Goal: Task Accomplishment & Management: Complete application form

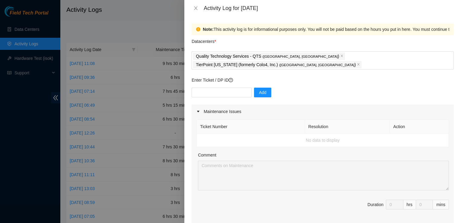
scroll to position [245, 0]
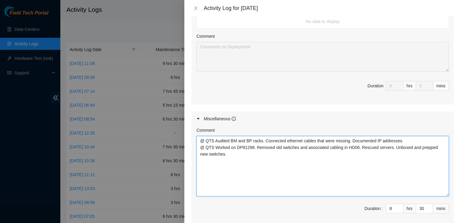
click at [381, 174] on textarea "@ QTS Audited BM and BP racks. Connected ethernet cables that were missing. Doc…" at bounding box center [323, 166] width 253 height 60
drag, startPoint x: 364, startPoint y: 171, endPoint x: 53, endPoint y: 94, distance: 320.6
click at [53, 94] on div "Activity Log for [DATE] Note: This activity log is for informational purposes o…" at bounding box center [230, 111] width 461 height 223
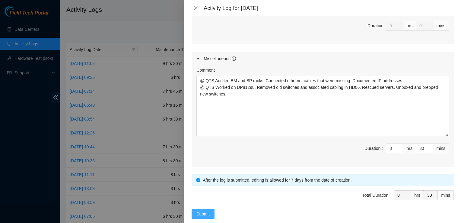
click at [196, 209] on button "Submit" at bounding box center [203, 214] width 23 height 10
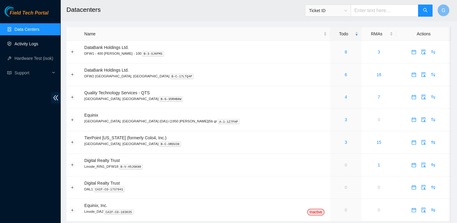
click at [22, 43] on link "Activity Logs" at bounding box center [26, 43] width 24 height 5
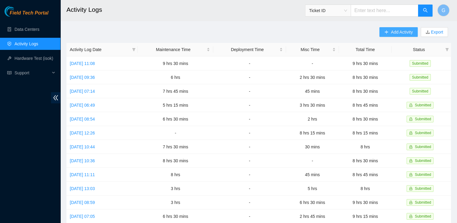
click at [395, 31] on span "Add Activity" at bounding box center [402, 32] width 22 height 7
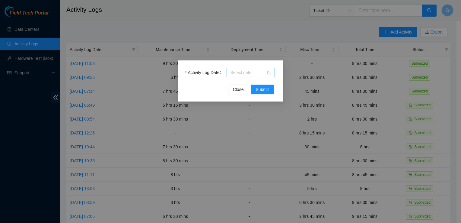
click at [270, 69] on div at bounding box center [250, 72] width 41 height 7
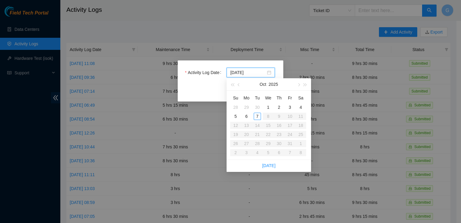
type input "2025-10-01"
type input "2025-10-06"
click at [246, 119] on div "6" at bounding box center [246, 116] width 7 height 7
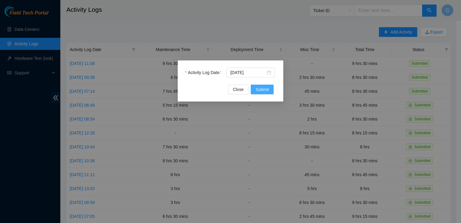
click at [258, 88] on span "Submit" at bounding box center [262, 89] width 13 height 7
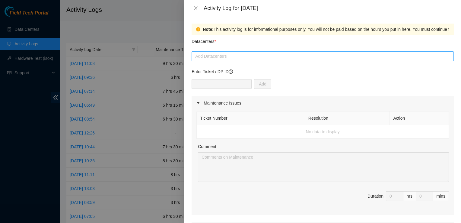
click at [262, 55] on div at bounding box center [322, 56] width 259 height 7
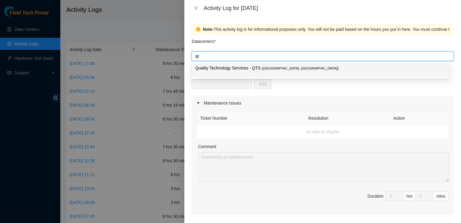
type input "q"
type input "QTS"
click at [241, 75] on div "Quality Technology Services - QTS ( Irving, TX )" at bounding box center [320, 70] width 251 height 11
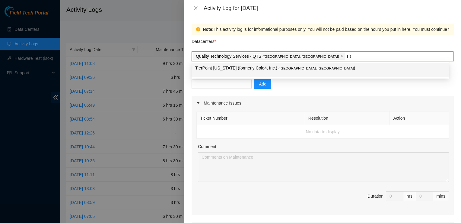
type input "Tier"
click at [279, 70] on span "( Dallas, TX" at bounding box center [316, 68] width 75 height 4
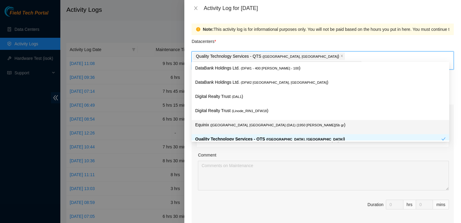
click at [328, 202] on span "Duration 0 hrs 0 mins" at bounding box center [323, 208] width 253 height 17
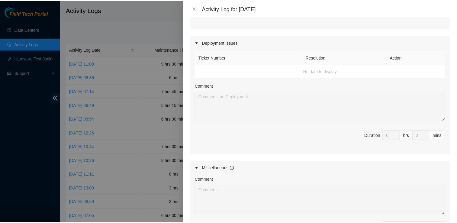
scroll to position [274, 0]
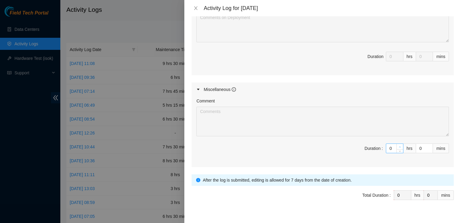
type input "1"
click at [399, 146] on icon "up" at bounding box center [400, 147] width 2 height 2
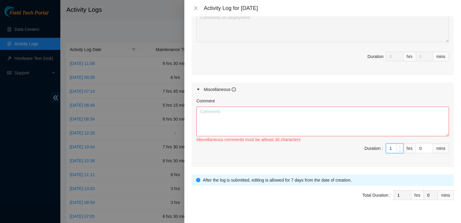
type input "2"
type input "3"
type input "4"
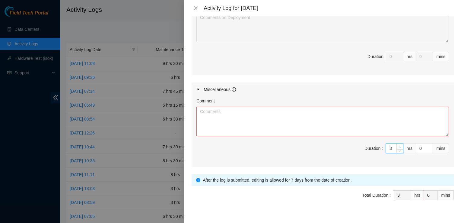
type input "4"
type input "5"
type input "6"
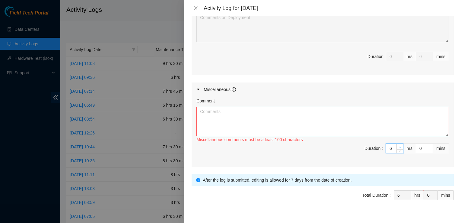
type input "7"
type input "8"
type input "1"
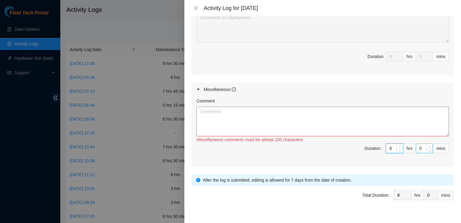
type input "1"
click at [429, 146] on icon "up" at bounding box center [430, 147] width 2 height 2
type input "2"
type input "3"
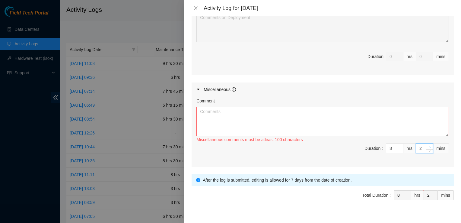
type input "3"
type input "4"
type input "5"
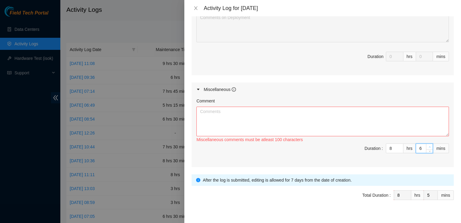
type input "7"
type input "8"
type input "9"
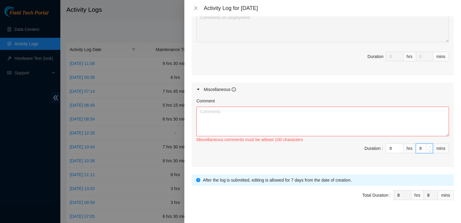
type input "9"
type input "10"
type input "14"
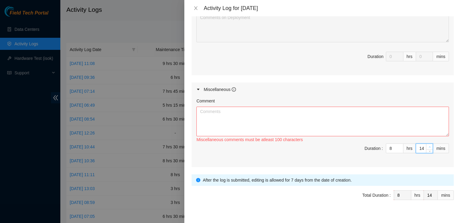
type input "15"
type input "16"
type input "18"
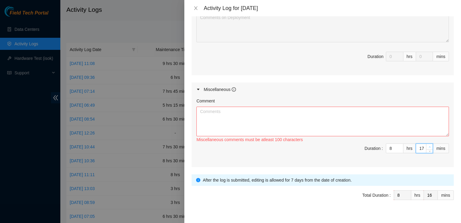
type input "18"
type input "19"
type input "20"
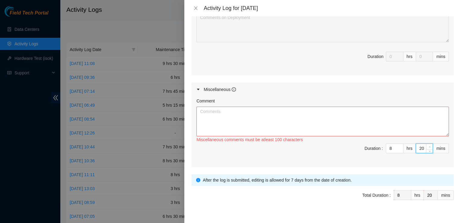
type input "21"
type input "22"
type input "24"
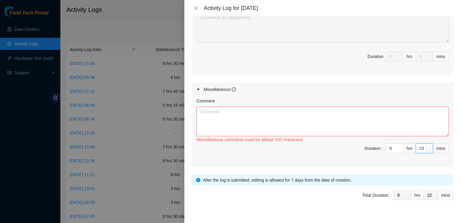
type input "24"
type input "25"
type input "26"
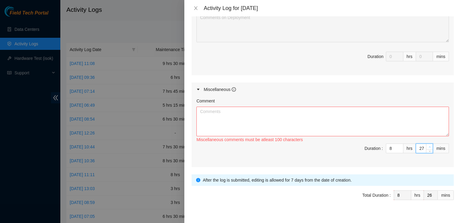
type input "28"
type input "29"
type input "30"
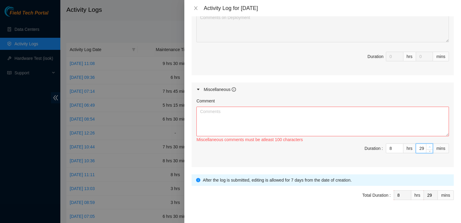
type input "30"
click at [328, 150] on span "Duration : 8 hrs 30 mins" at bounding box center [323, 151] width 253 height 17
click at [296, 107] on textarea "Comment" at bounding box center [323, 122] width 253 height 30
paste textarea "@ QTS Audited BM and BP racks. Connected ethernet cables that were missing. Doc…"
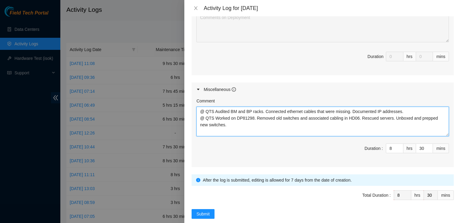
click at [295, 107] on textarea "@ QTS Audited BM and BP racks. Connected ethernet cables that were missing. Doc…" at bounding box center [323, 122] width 253 height 30
type textarea "@ QTS Audited BM and BP racks. Connected ethernet cables that were missing. Doc…"
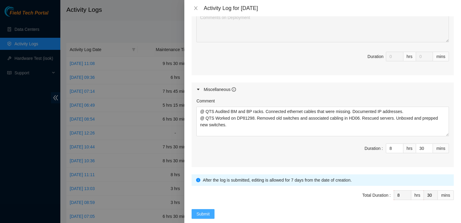
click at [201, 210] on span "Submit" at bounding box center [203, 213] width 13 height 7
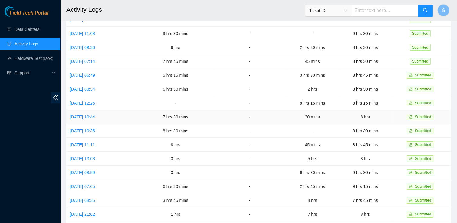
scroll to position [0, 0]
